Goal: Task Accomplishment & Management: Use online tool/utility

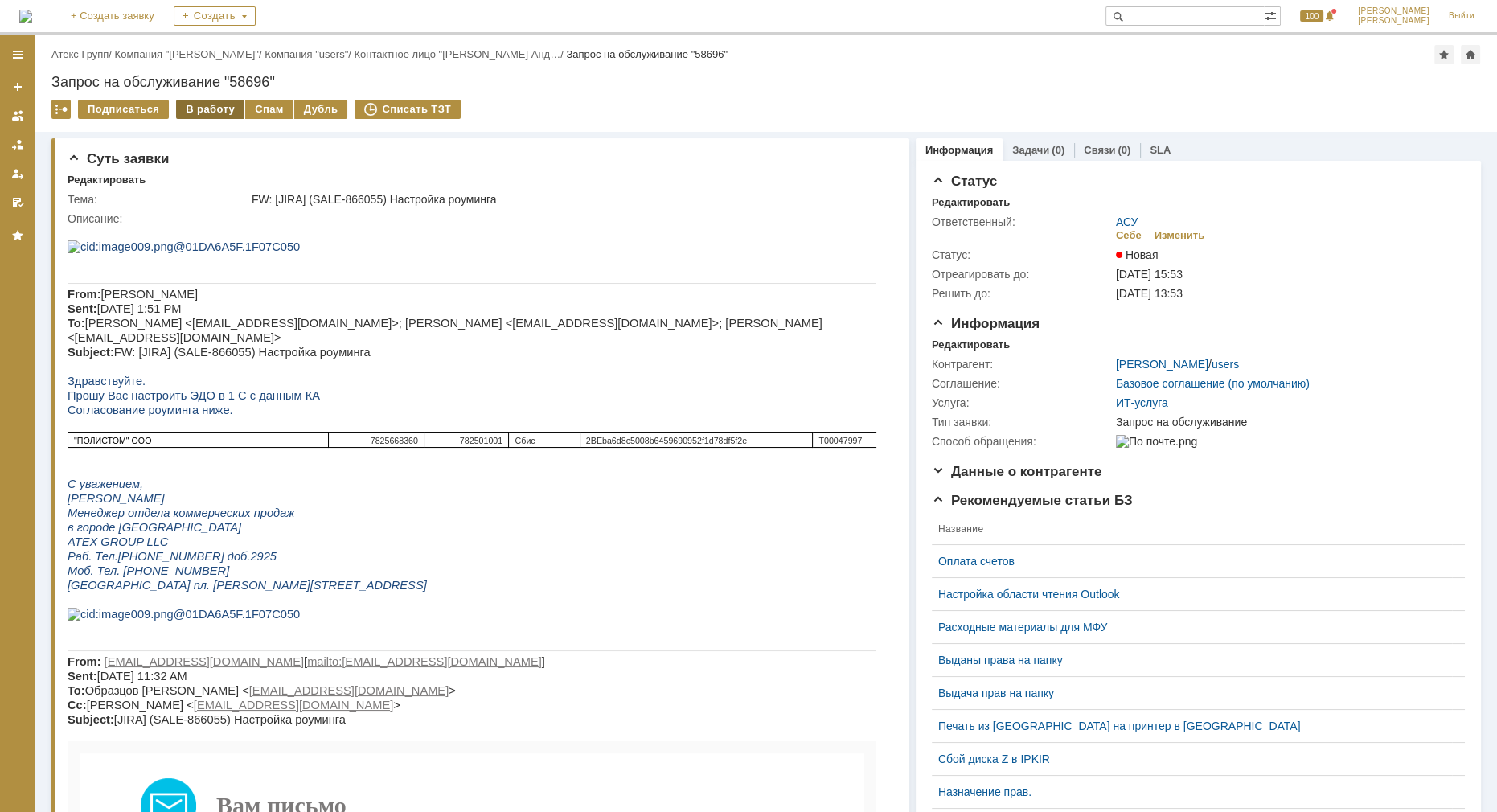
click at [200, 104] on div "В работу" at bounding box center [210, 109] width 68 height 19
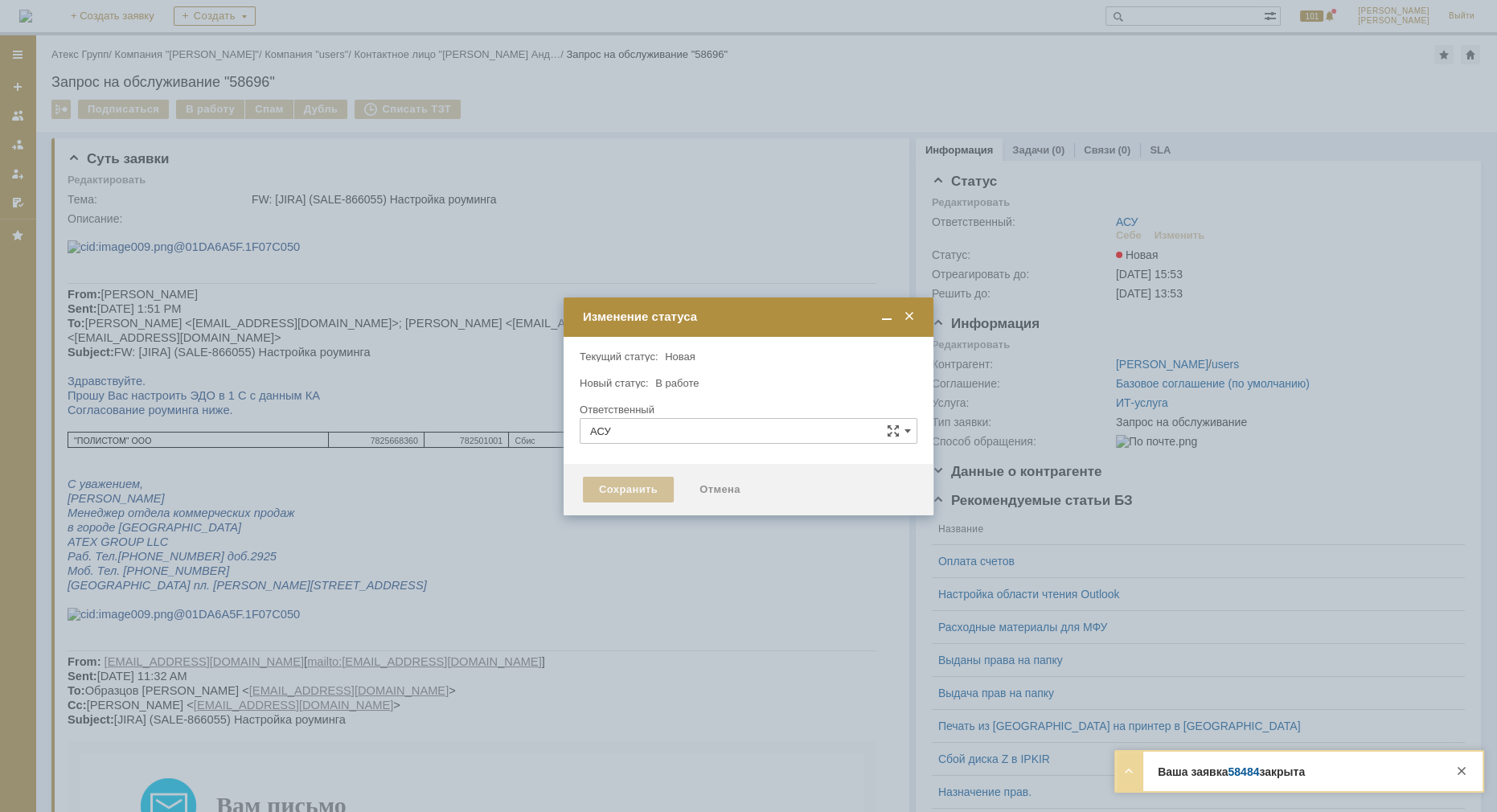
type input "[PERSON_NAME]"
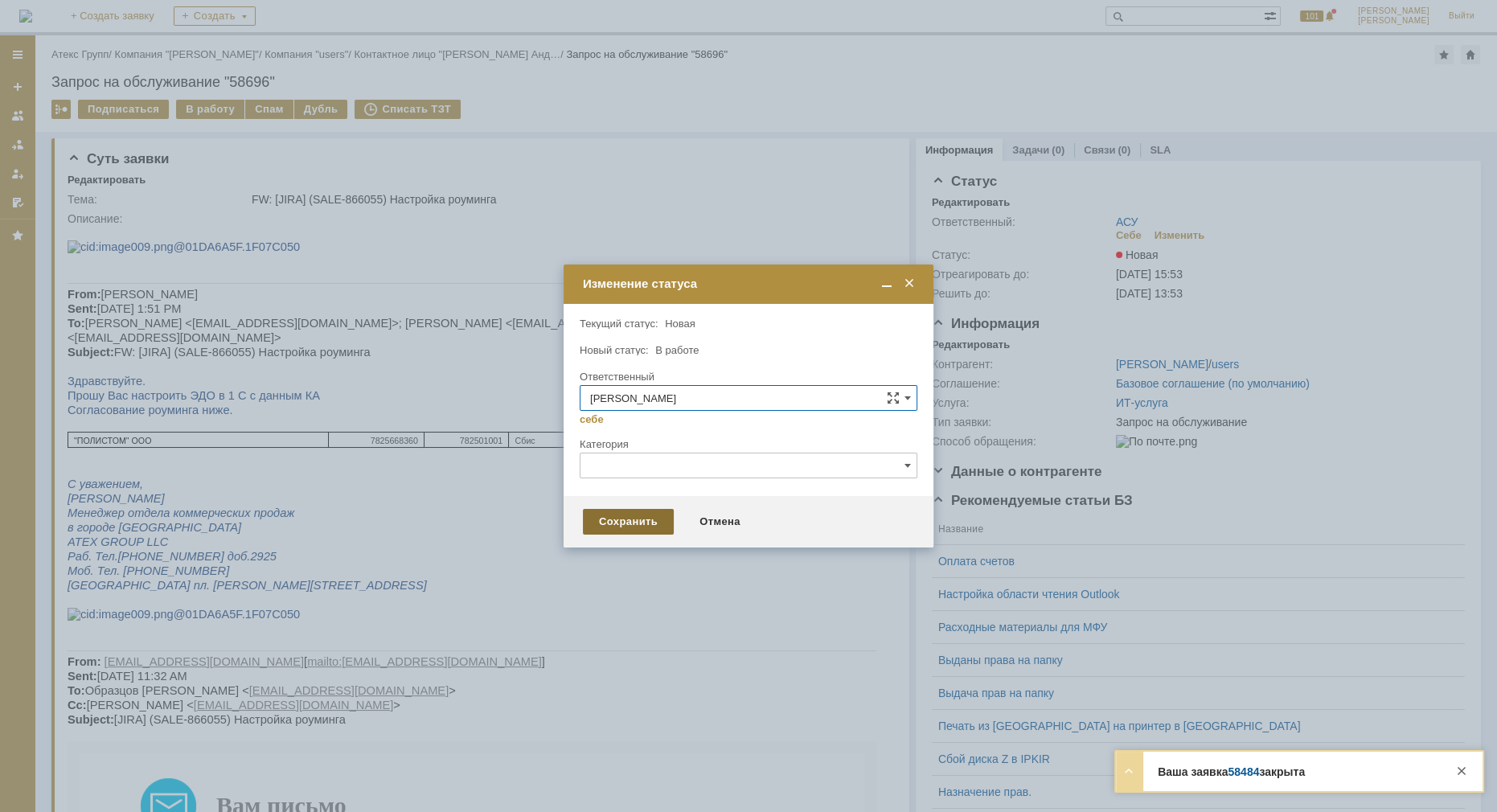
click at [620, 519] on div "Сохранить" at bounding box center [628, 521] width 91 height 26
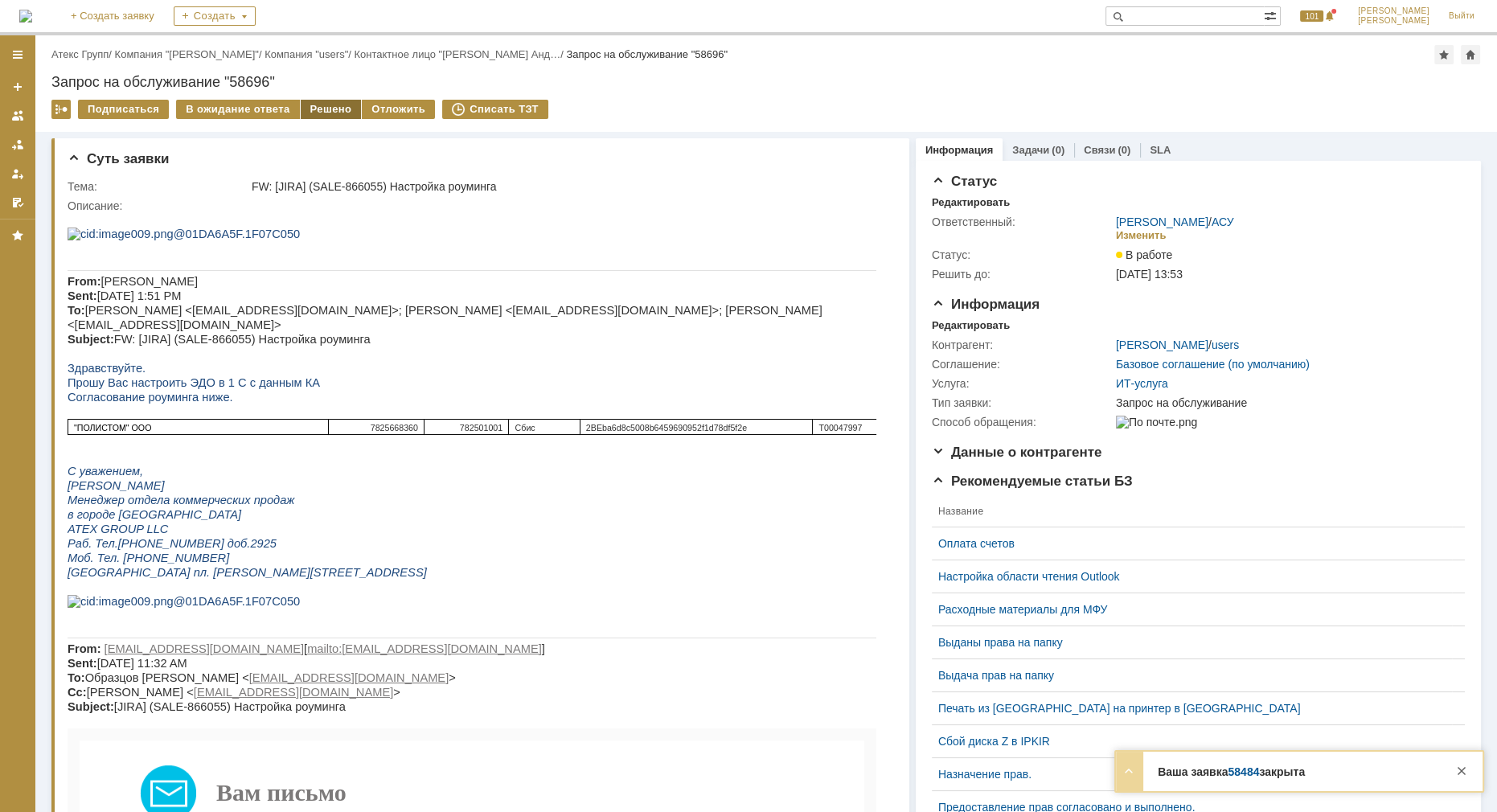
click at [321, 107] on div "Решено" at bounding box center [331, 109] width 61 height 19
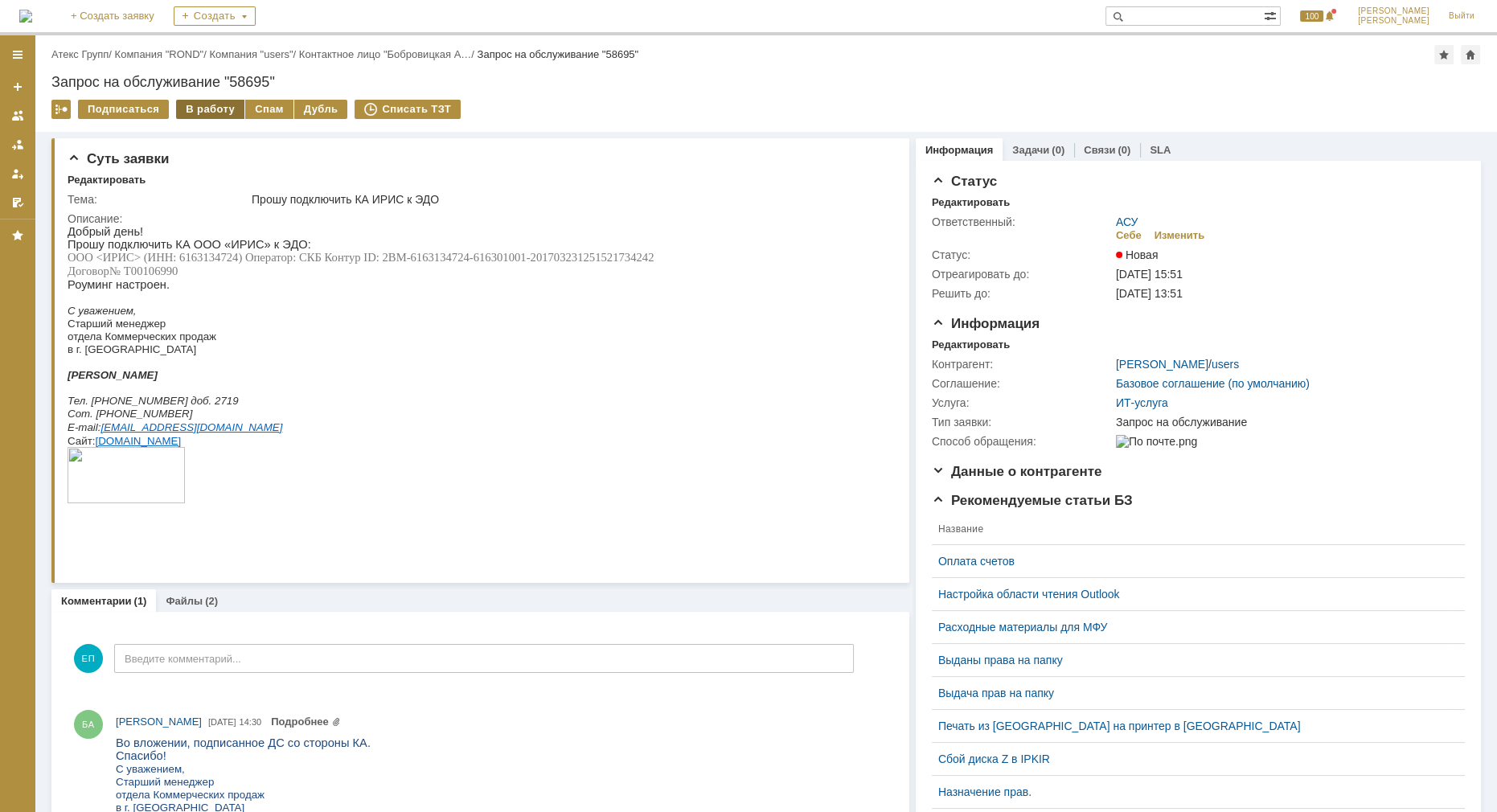
click at [208, 118] on div "В работу" at bounding box center [210, 109] width 68 height 19
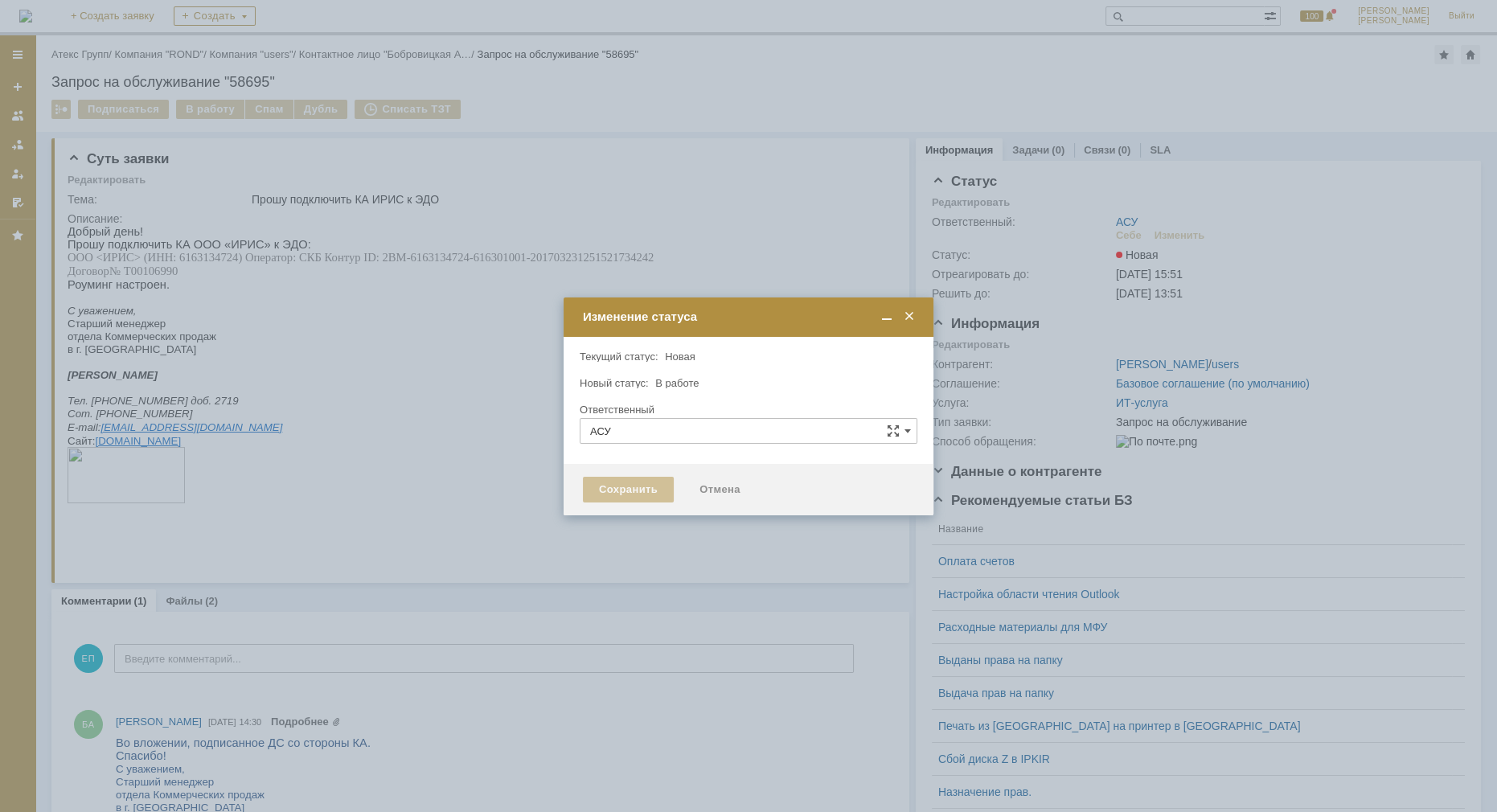
type input "[PERSON_NAME]"
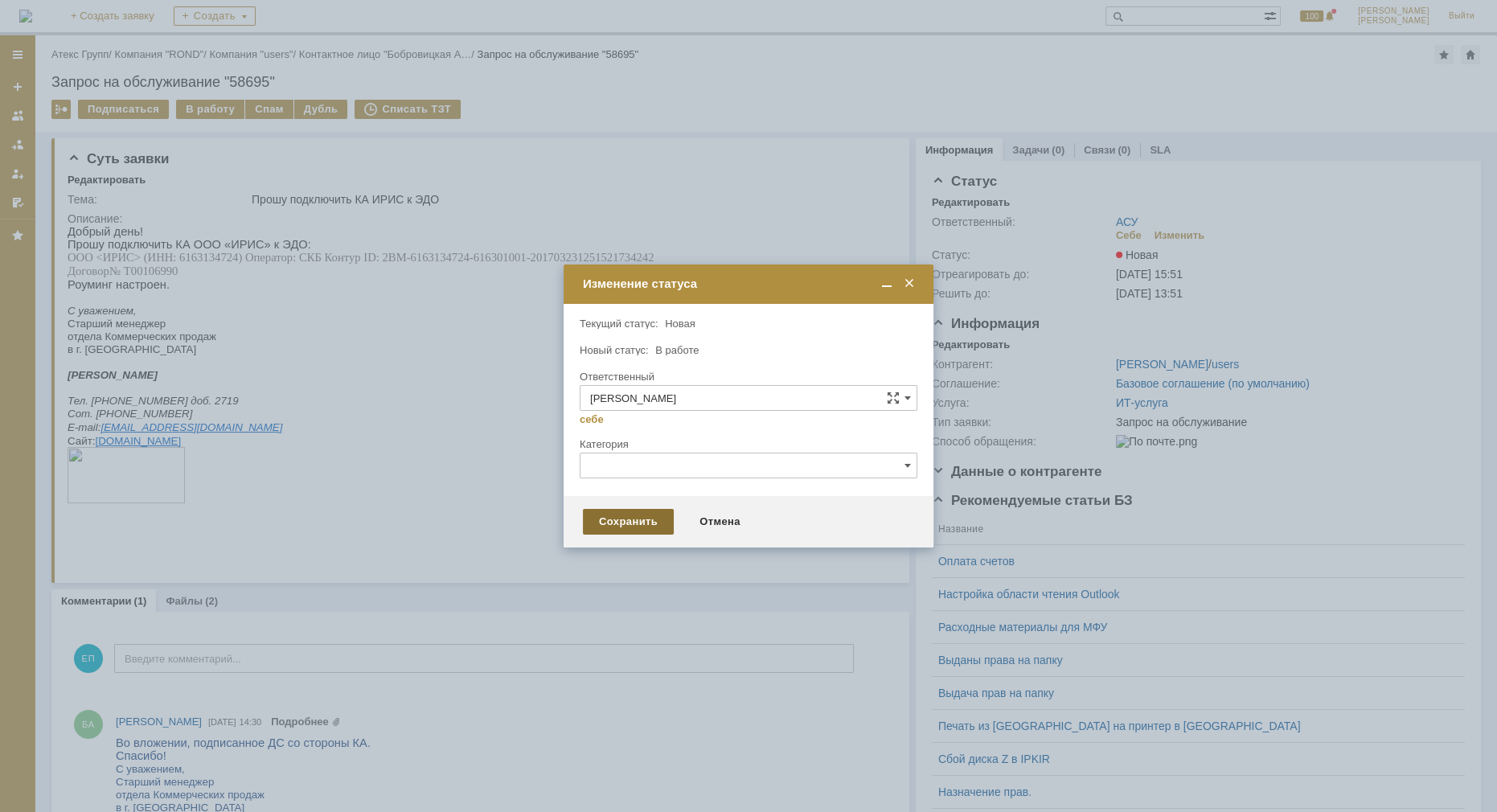
click at [615, 528] on div "Сохранить" at bounding box center [628, 521] width 91 height 26
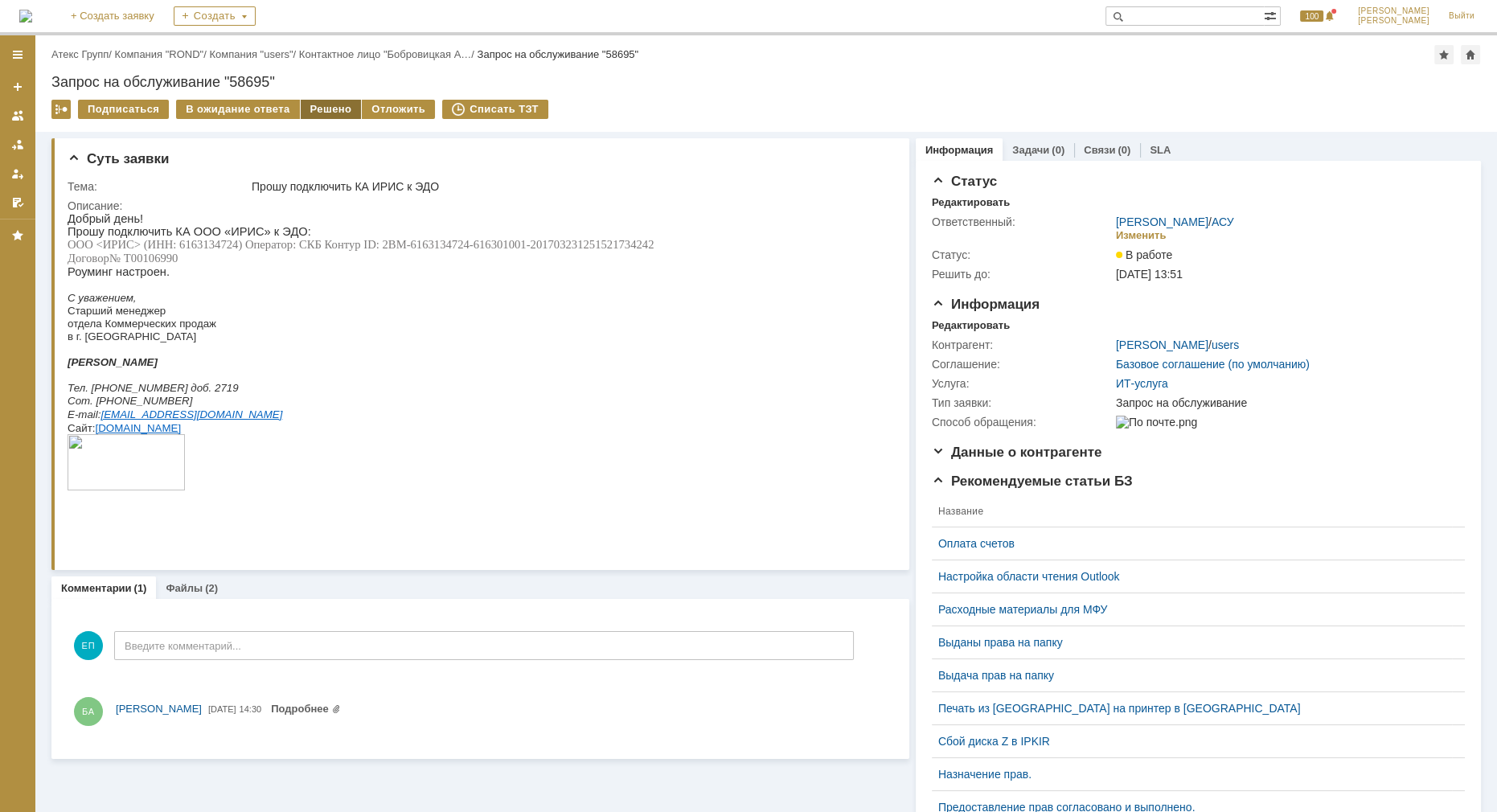
click at [330, 109] on div "Решено" at bounding box center [331, 109] width 61 height 19
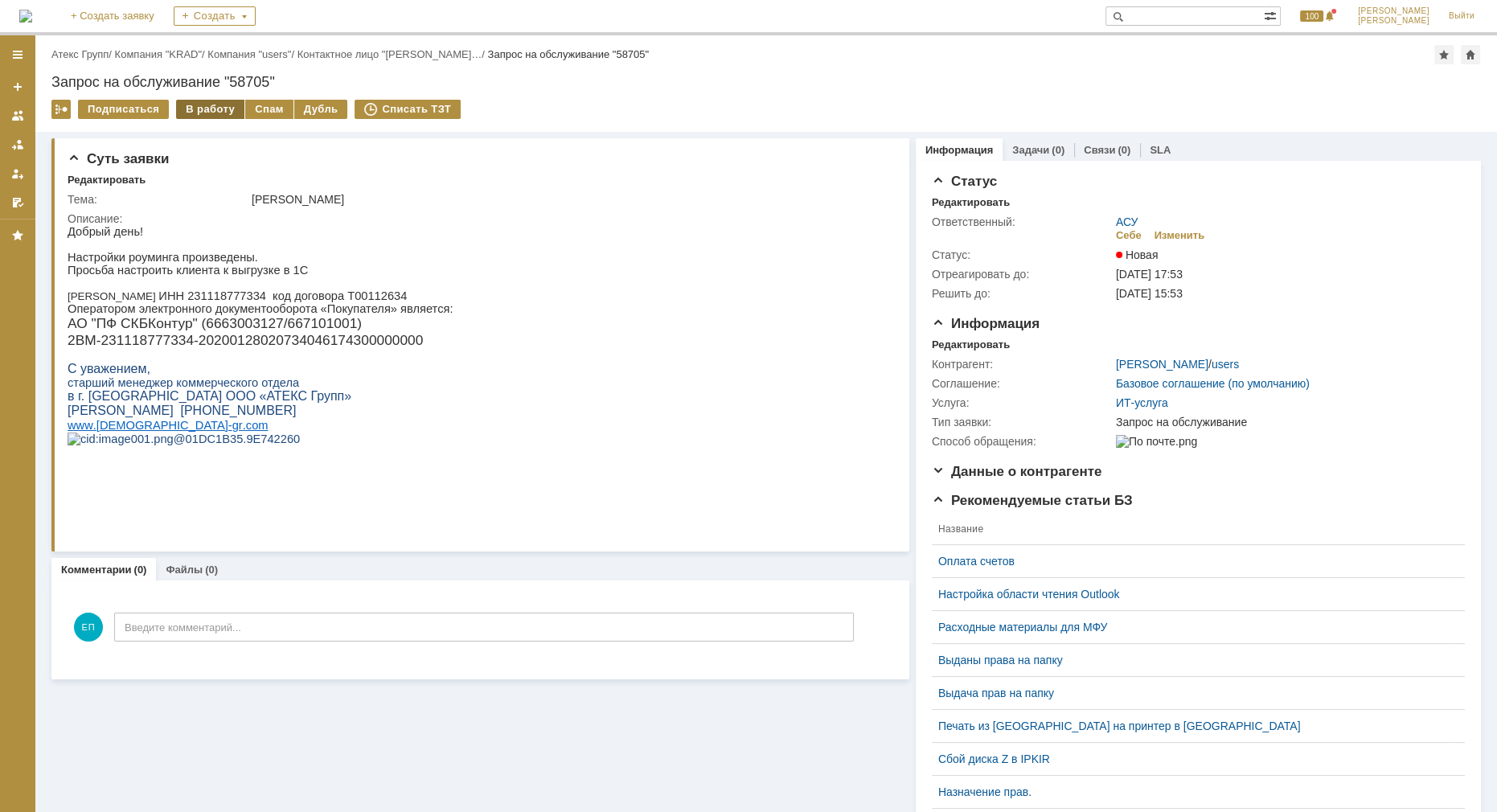
click at [191, 108] on div "В работу" at bounding box center [210, 109] width 68 height 19
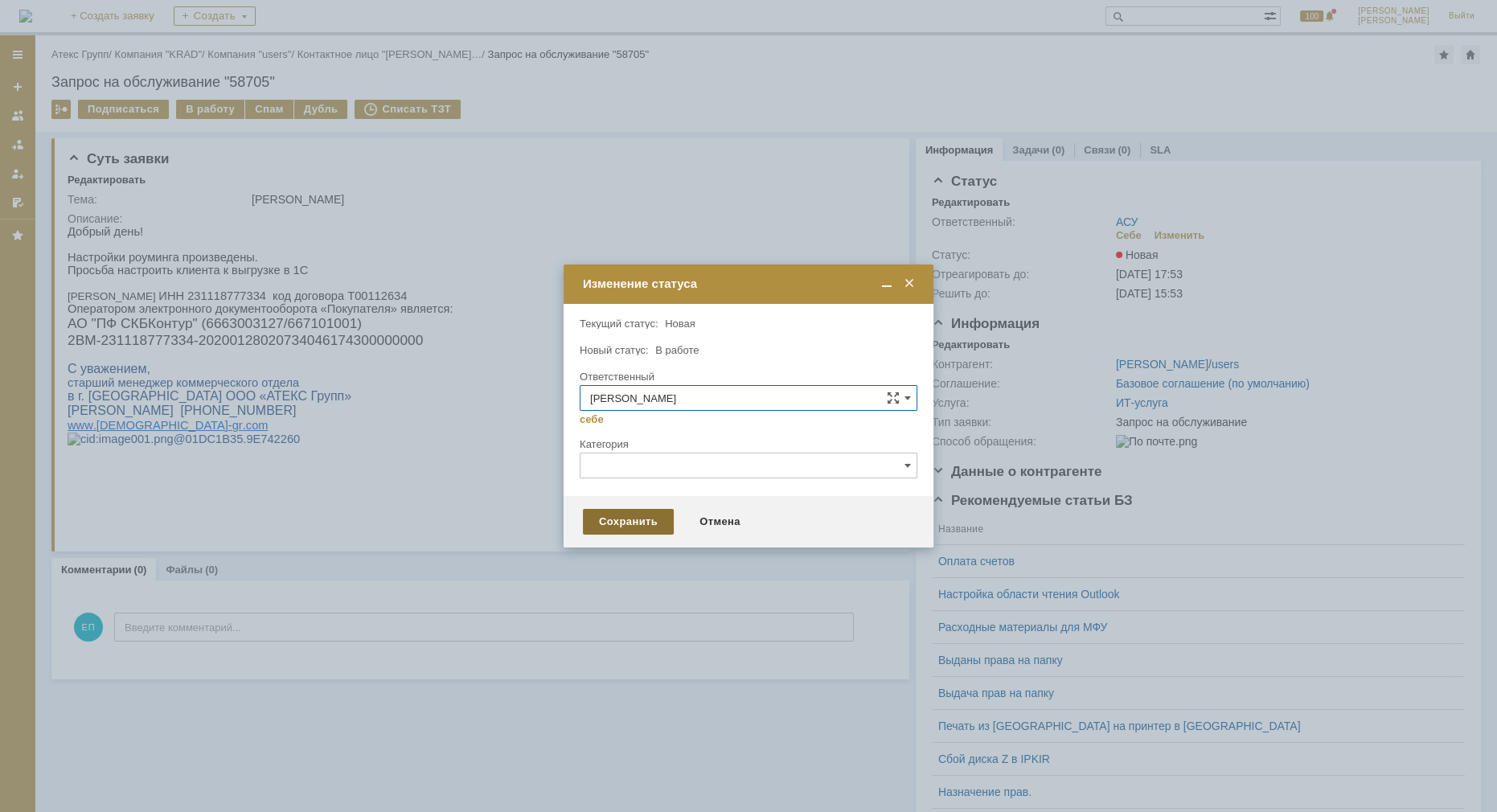
click at [625, 518] on div "Сохранить" at bounding box center [628, 521] width 91 height 26
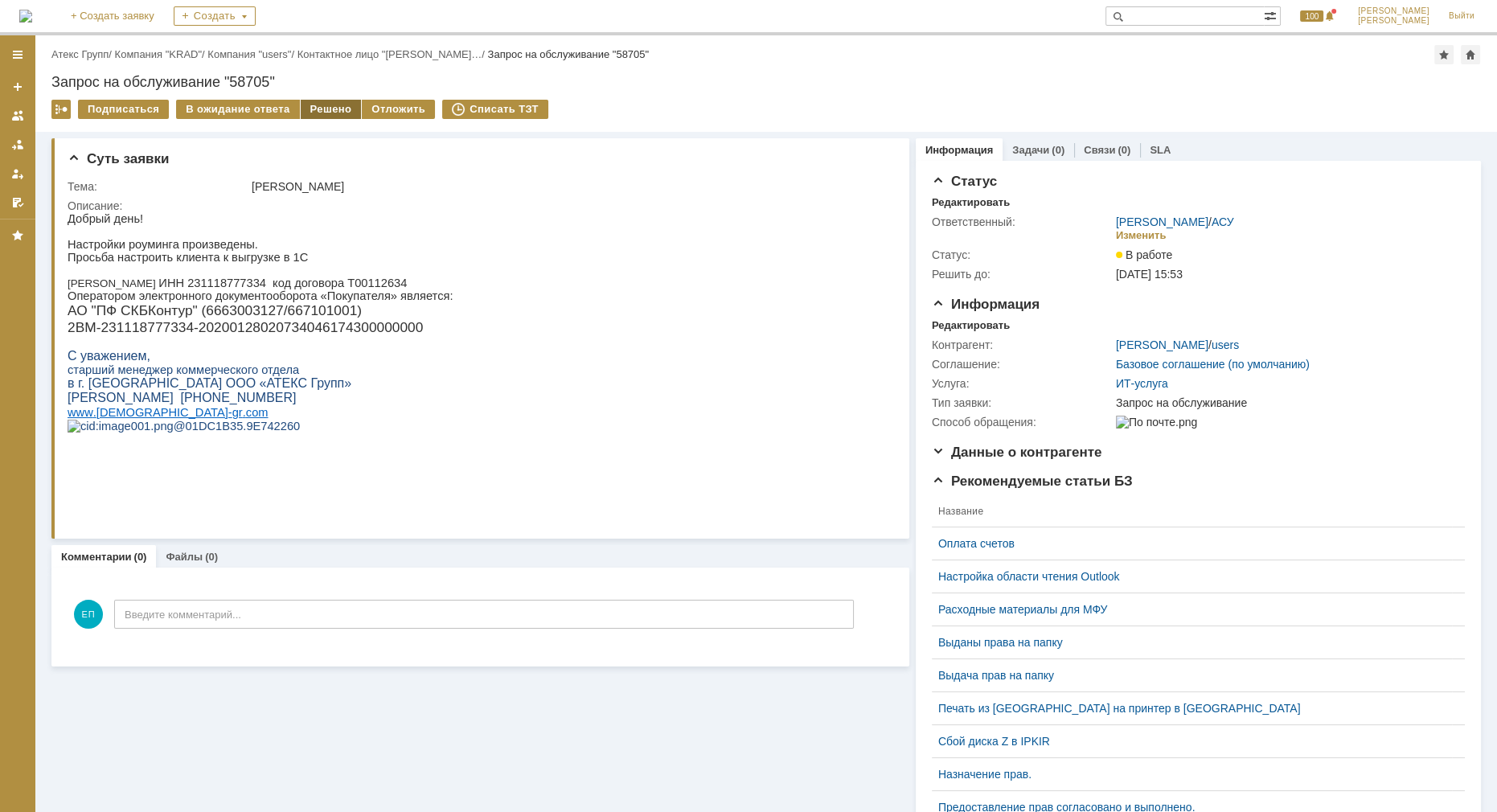
click at [329, 113] on div "Решено" at bounding box center [331, 109] width 61 height 19
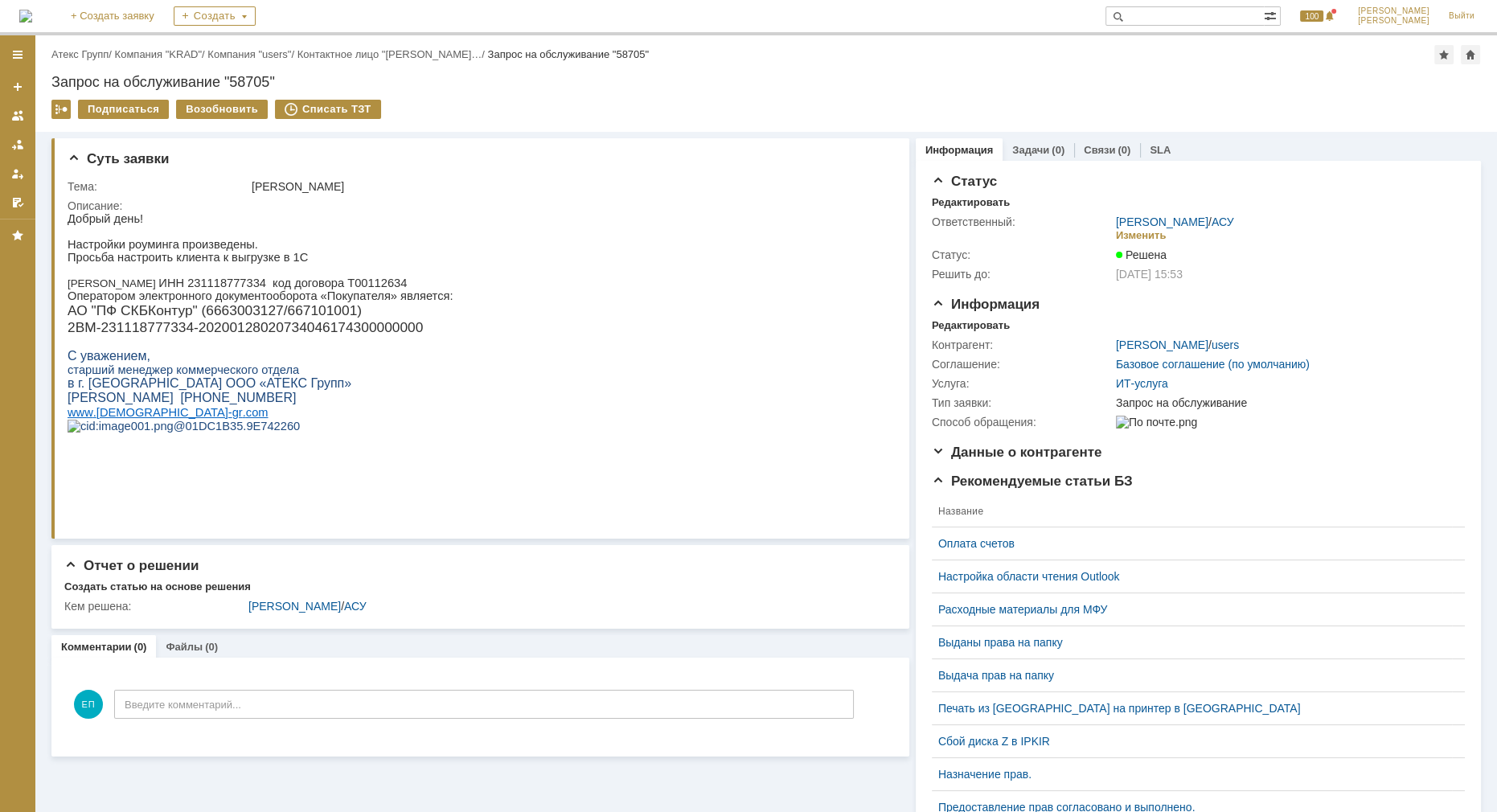
click at [1228, 219] on div "Еремина Полина / АСУ Изменить" at bounding box center [1286, 230] width 341 height 28
click at [1211, 224] on link "АСУ" at bounding box center [1222, 222] width 23 height 13
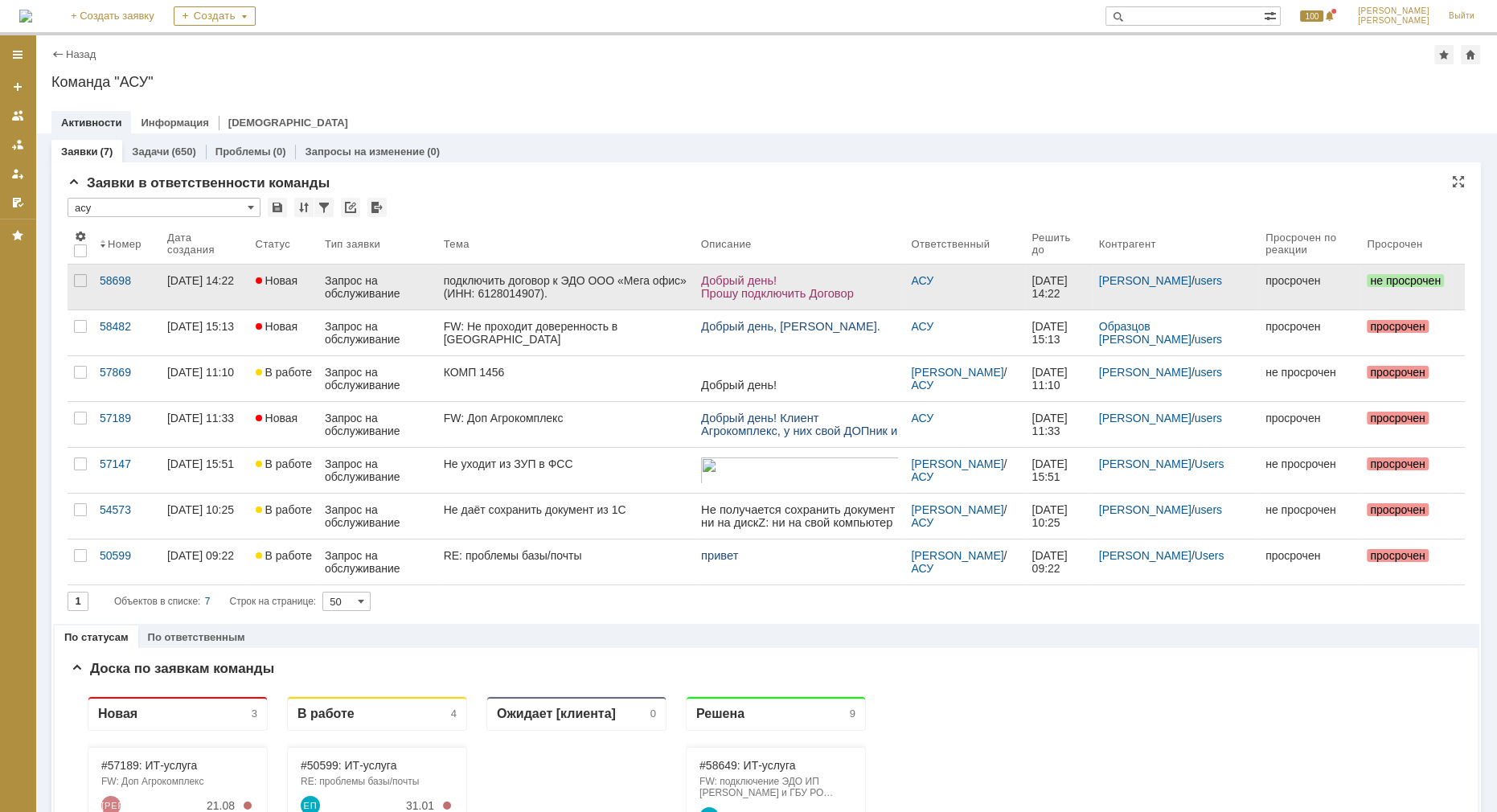
click at [588, 295] on div "подключить договор к ЭДО ООО «Мега офис» (ИНН: 6128014907)." at bounding box center [565, 287] width 244 height 26
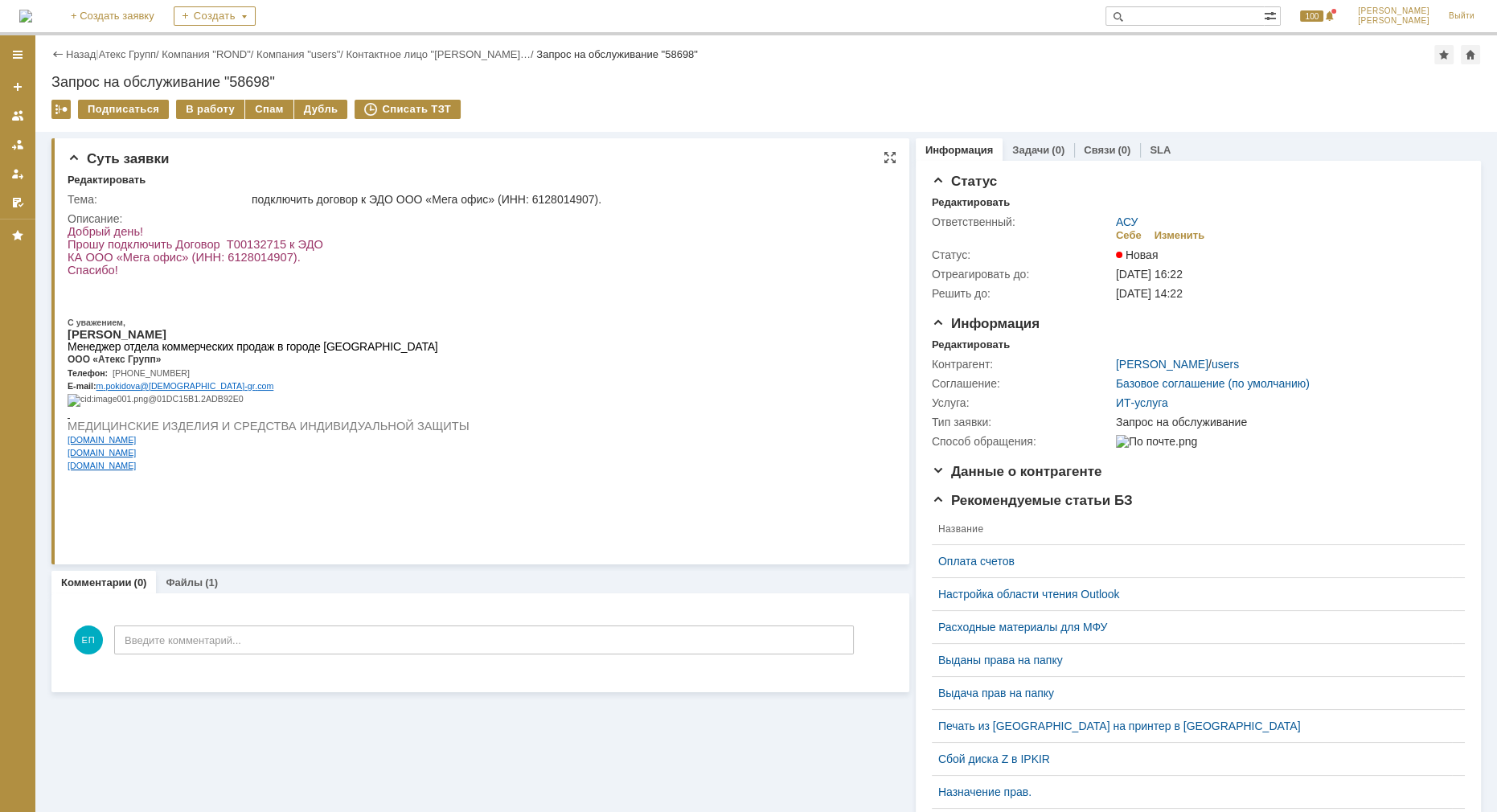
click at [244, 262] on span "КА ООО «Мега офис» (ИНН: 6128014907)." at bounding box center [183, 257] width 233 height 13
copy span "6128014907"
click at [437, 412] on html "Добрый день! Прошу подключить Договор Т00132715 к ЭДО КА ООО «Мега офис» (ИНН: …" at bounding box center [477, 354] width 820 height 258
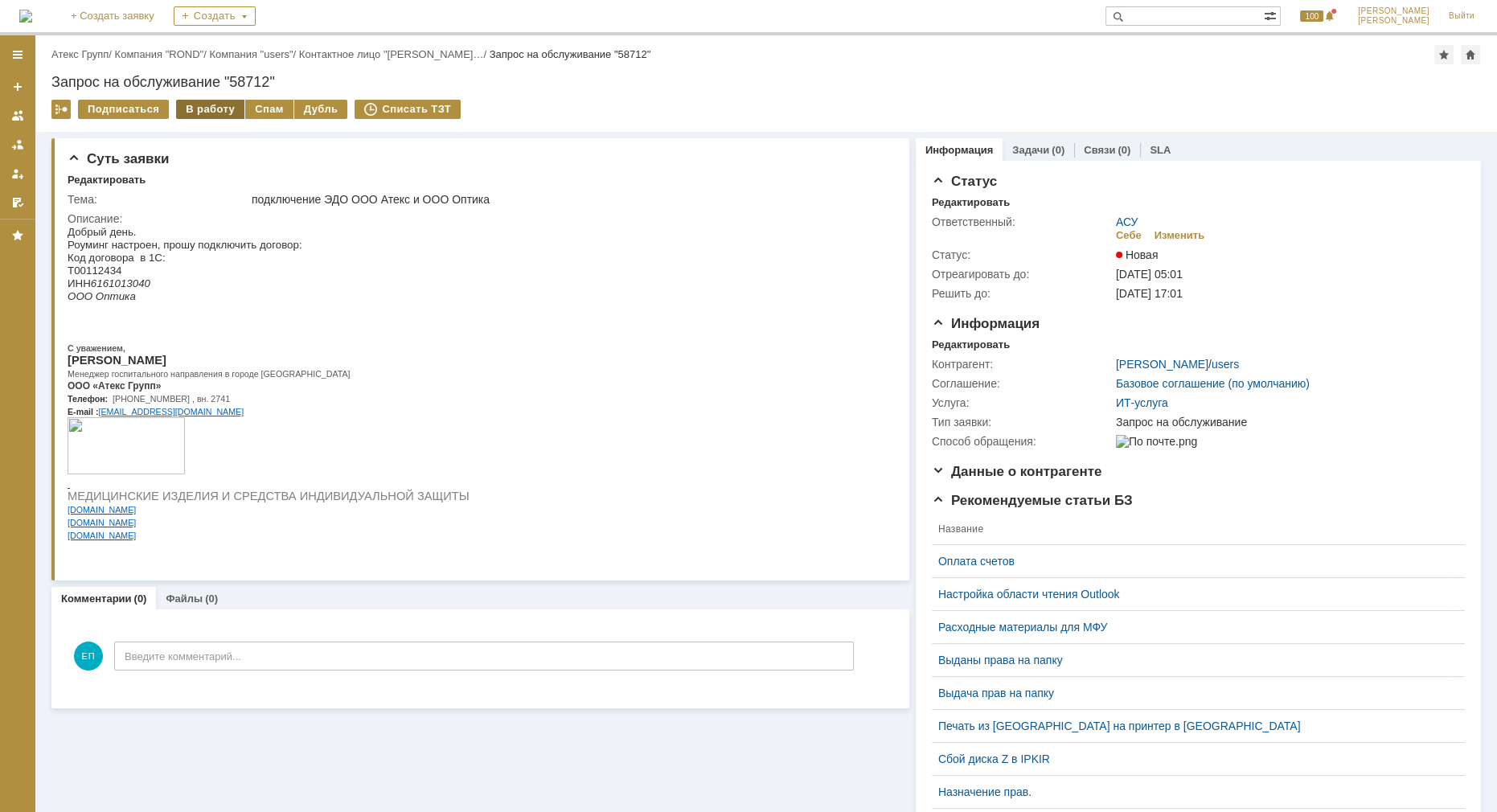
click at [219, 109] on div "В работу" at bounding box center [210, 109] width 68 height 19
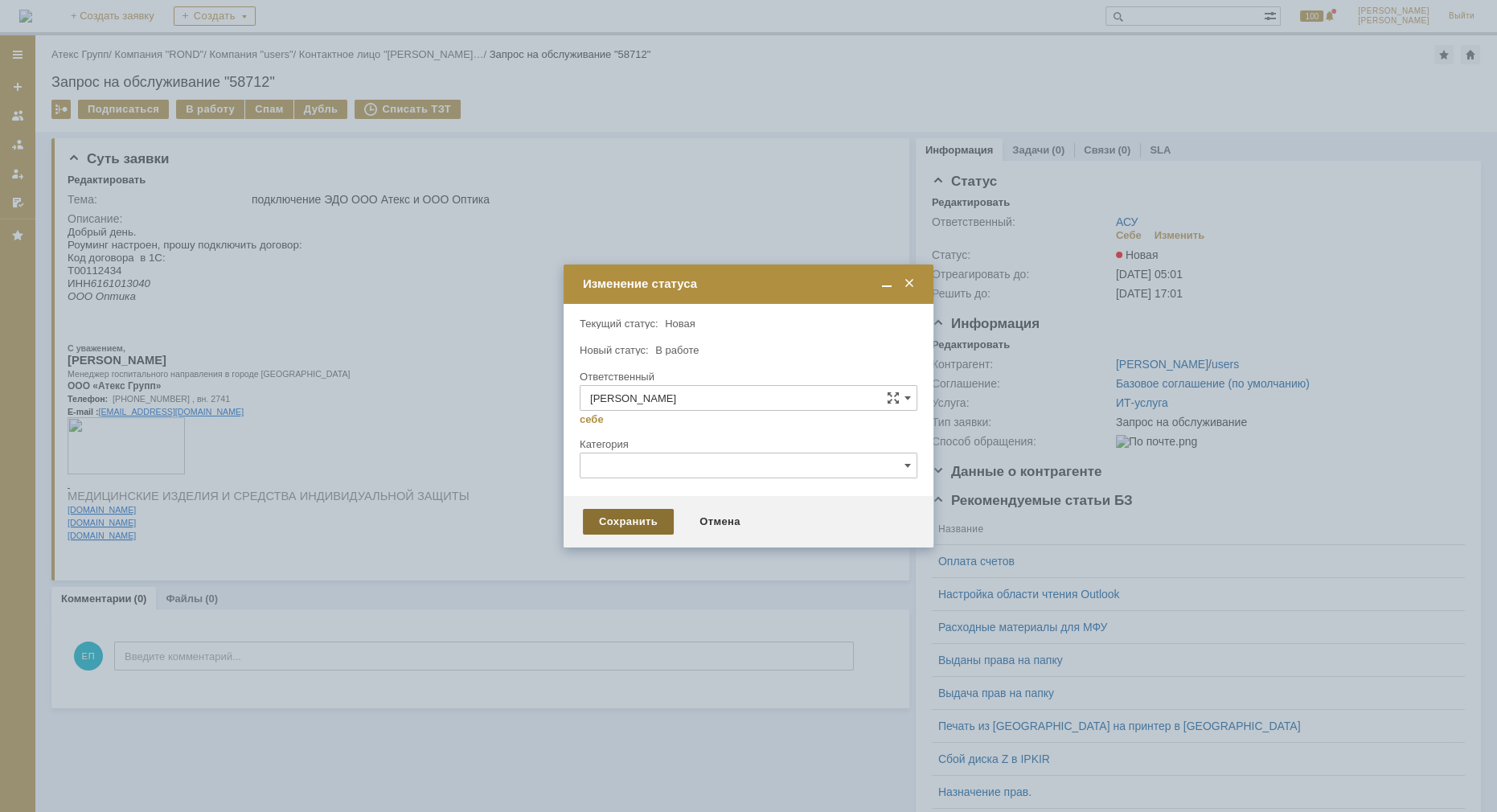
click at [614, 525] on div "Сохранить" at bounding box center [628, 521] width 91 height 26
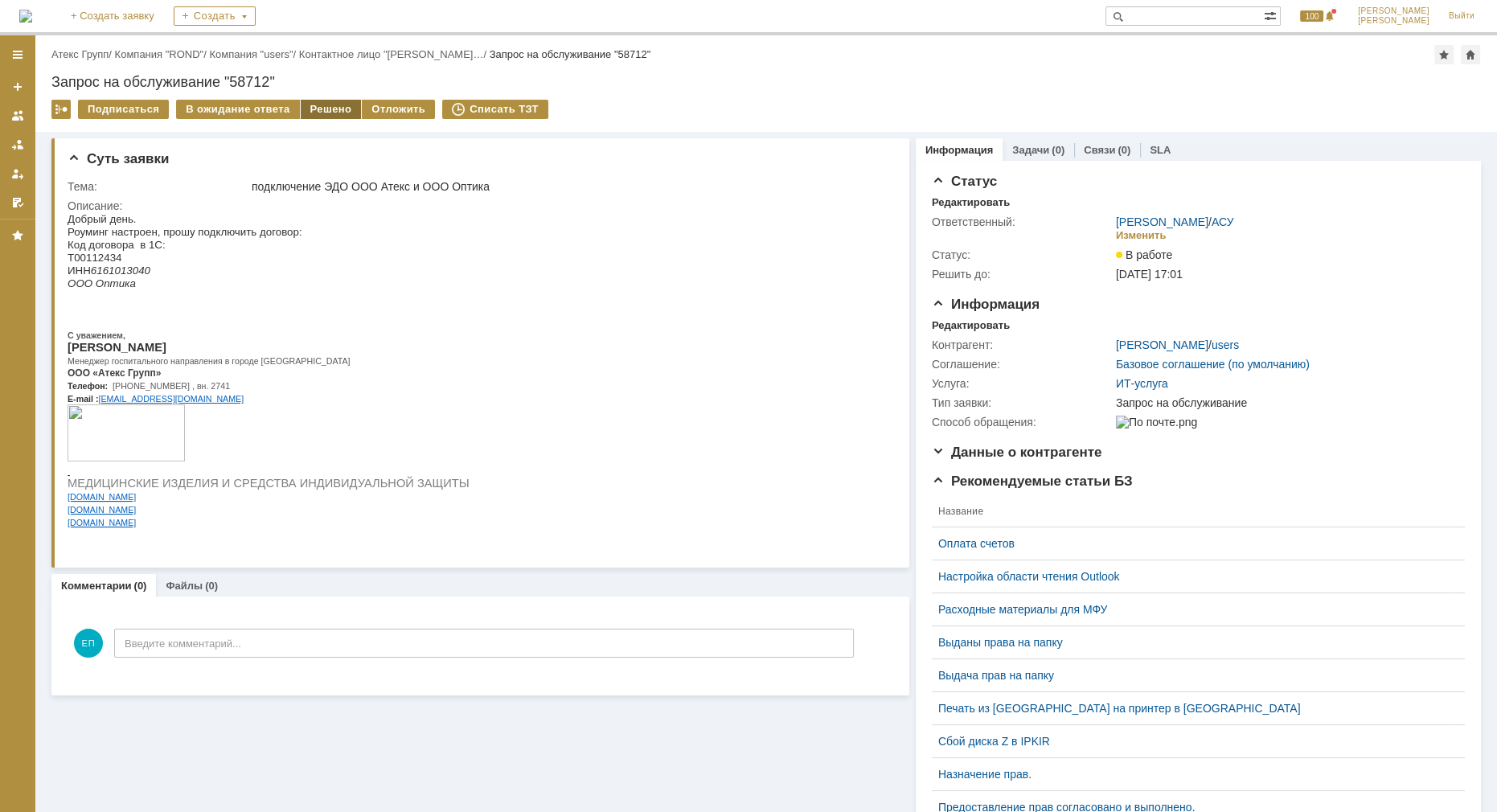
click at [332, 110] on div "Решено" at bounding box center [331, 109] width 61 height 19
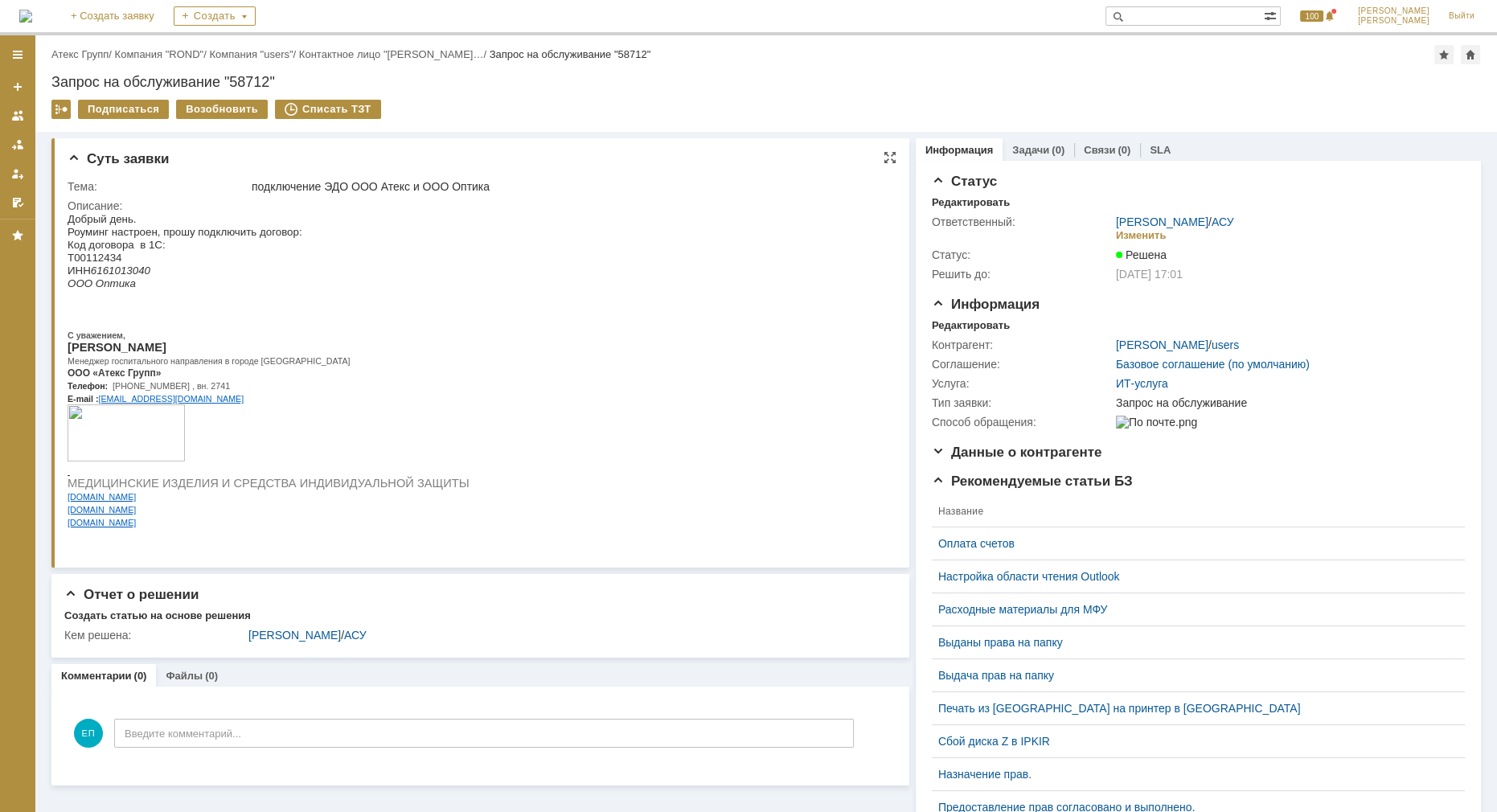
click at [424, 364] on html "Добрый день. Роуминг настроен, прошу подключить договор: Код договора в 1С: Т00…" at bounding box center [474, 369] width 813 height 316
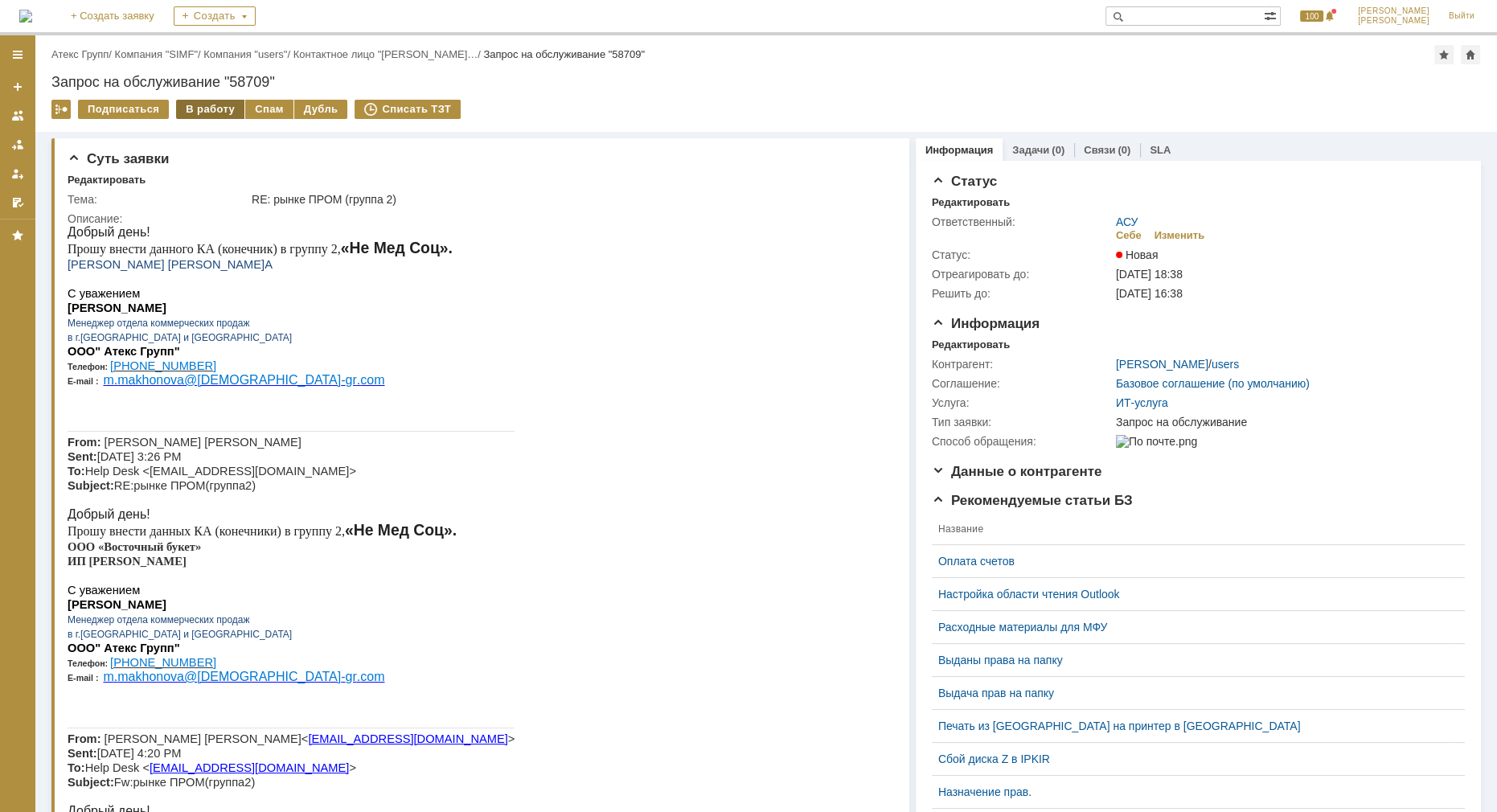
click at [204, 104] on div "В работу" at bounding box center [210, 109] width 68 height 19
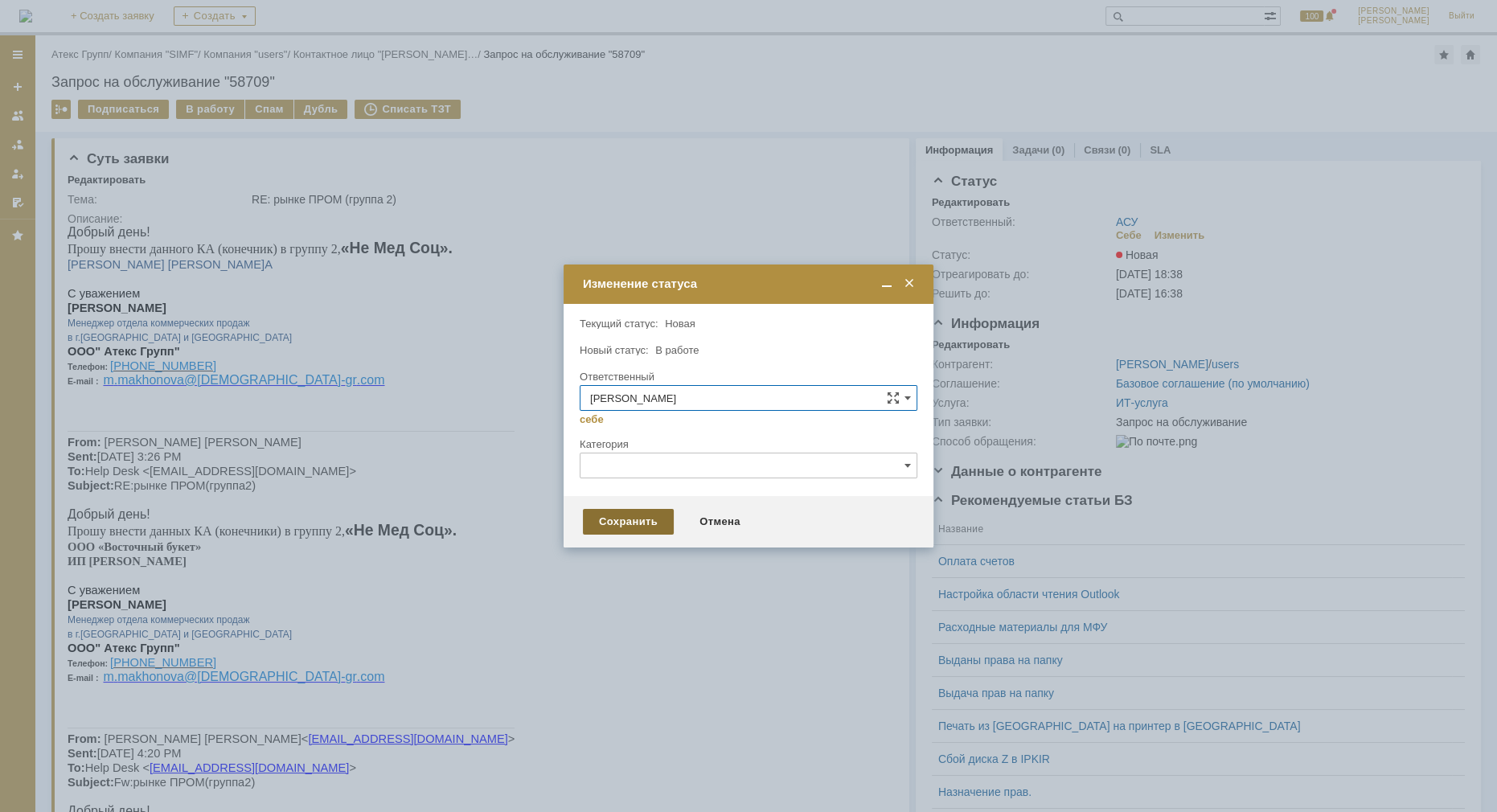
click at [615, 521] on div "Сохранить" at bounding box center [628, 521] width 91 height 26
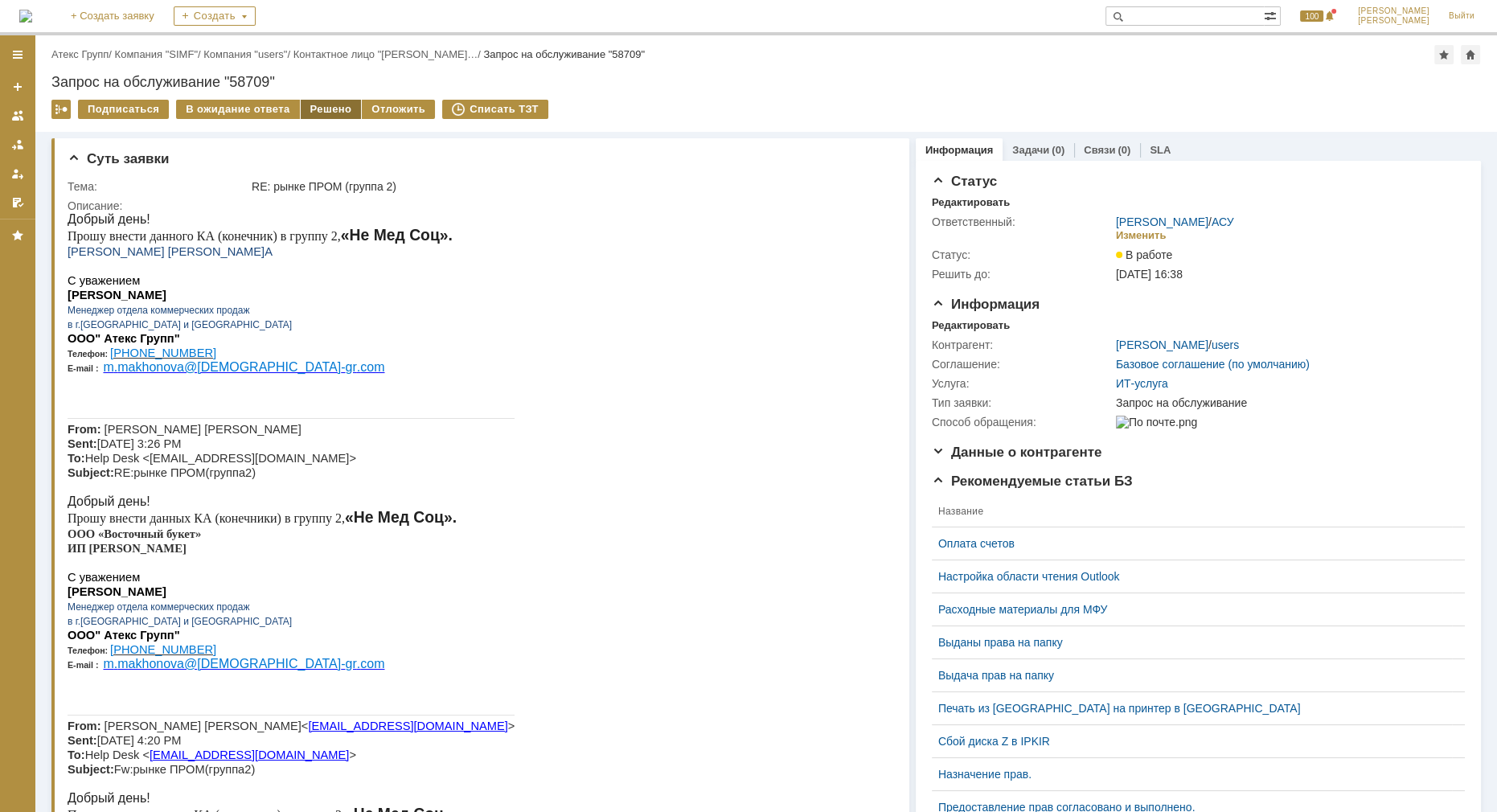
click at [318, 106] on div "Решено" at bounding box center [331, 109] width 61 height 19
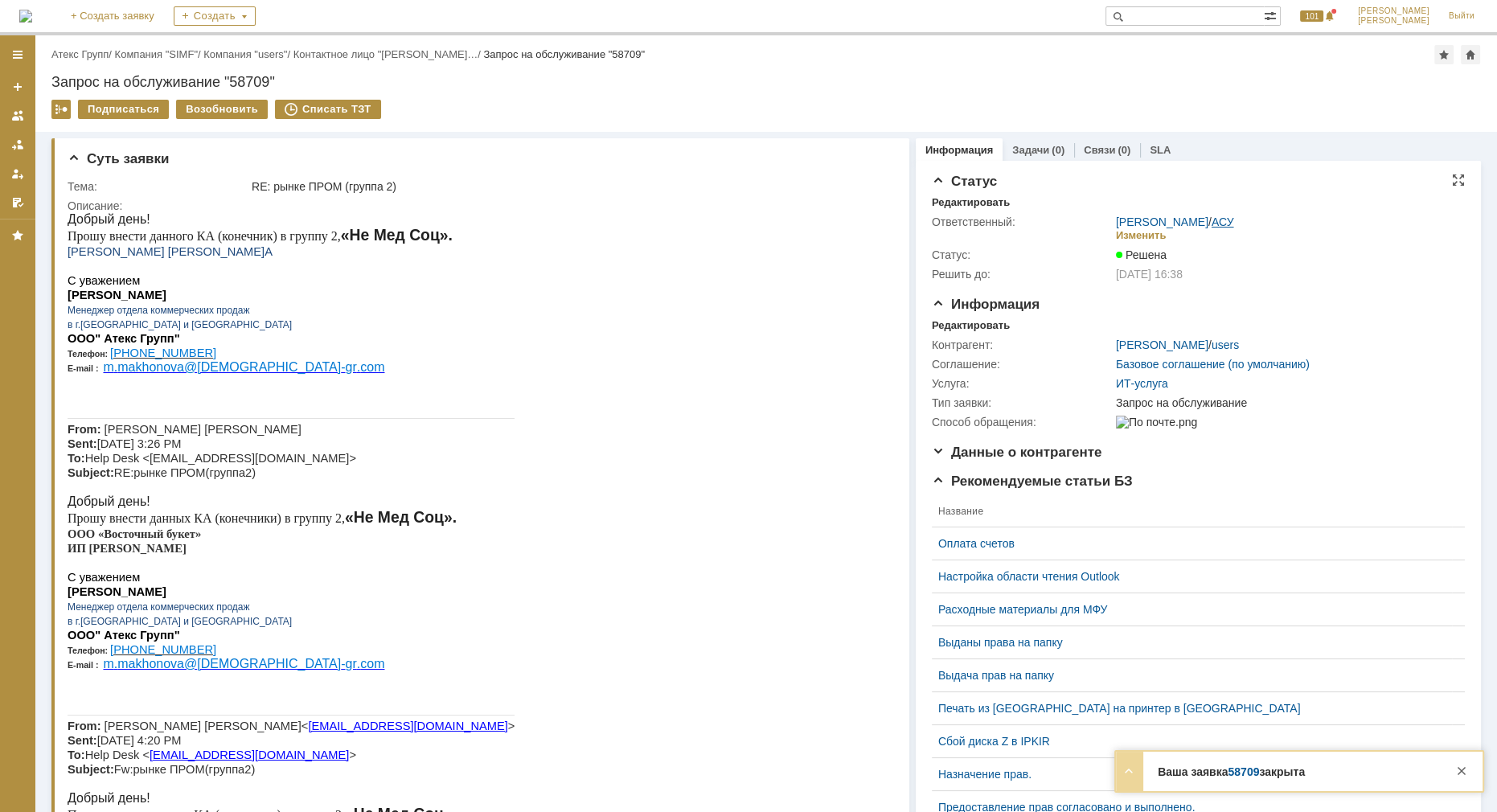
click at [1222, 217] on link "АСУ" at bounding box center [1222, 222] width 23 height 13
